Goal: Information Seeking & Learning: Learn about a topic

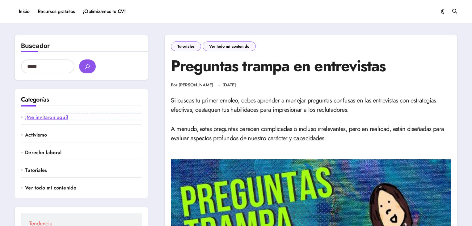
click at [40, 118] on link "¡Me invitaron aquí!" at bounding box center [83, 117] width 117 height 7
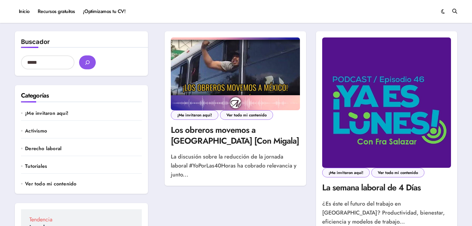
scroll to position [23, 0]
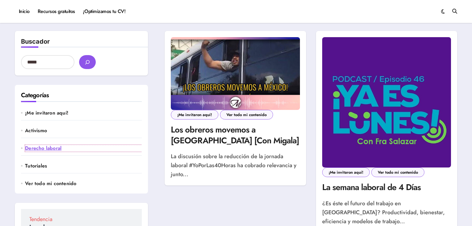
click at [61, 148] on link "Derecho laboral" at bounding box center [83, 148] width 117 height 7
